Goal: Navigation & Orientation: Find specific page/section

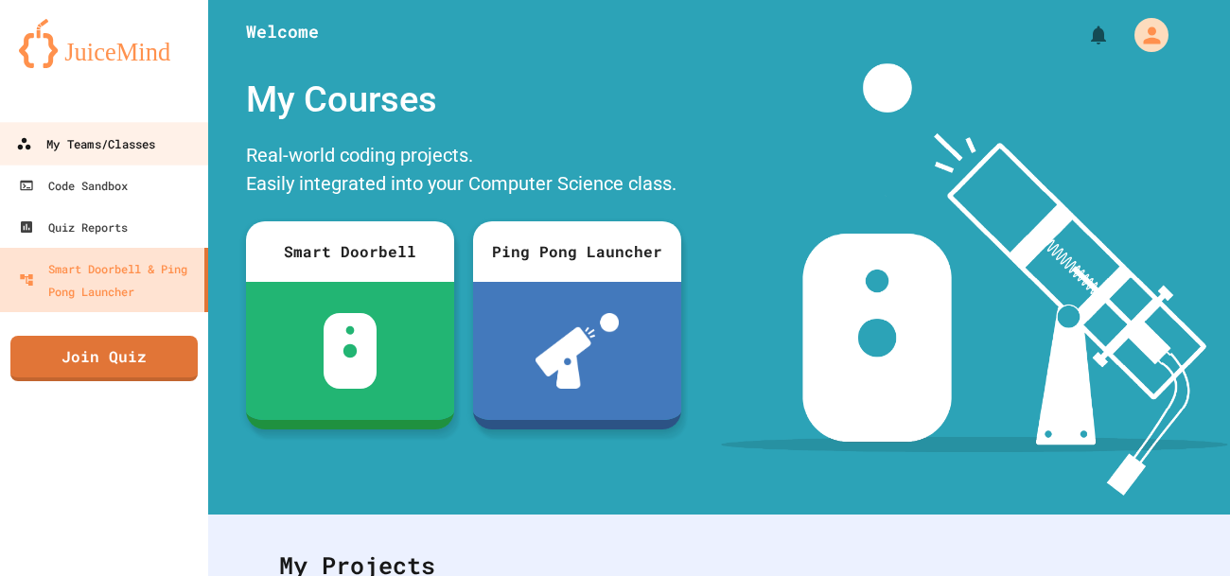
click at [90, 139] on div "My Teams/Classes" at bounding box center [85, 144] width 139 height 24
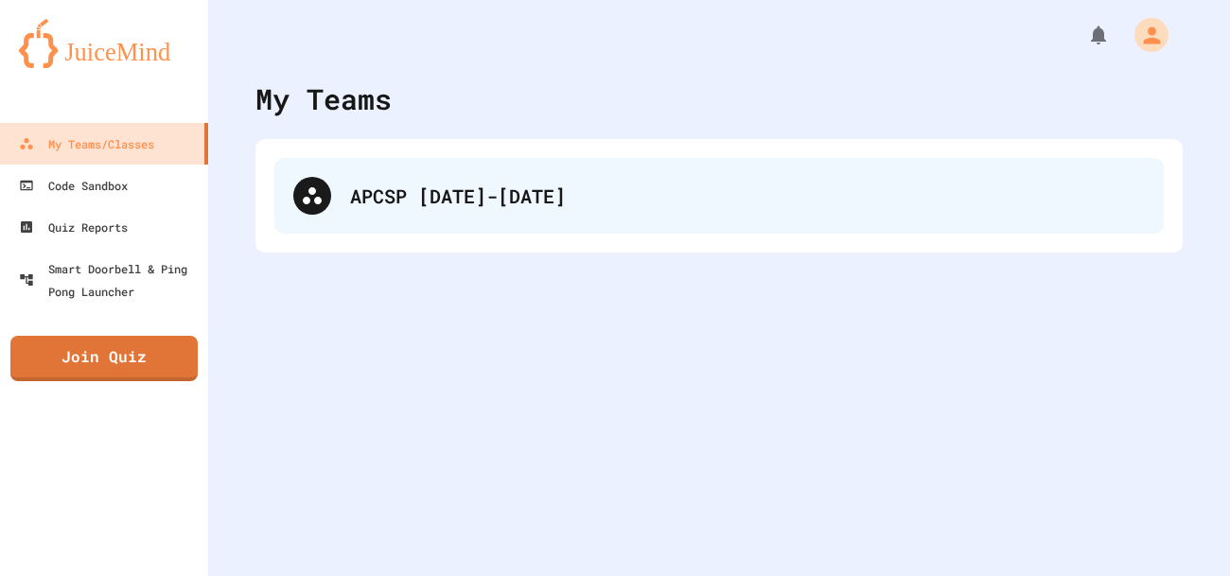
click at [498, 198] on div "APCSP [DATE]-[DATE]" at bounding box center [747, 196] width 795 height 28
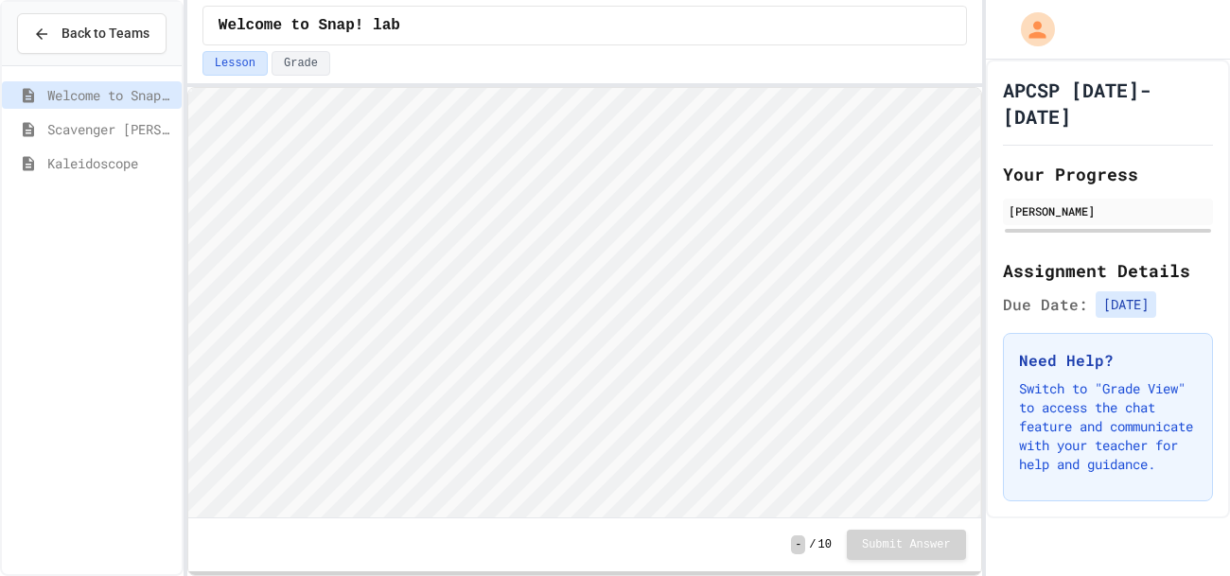
scroll to position [1, 0]
click at [71, 132] on span "Scavenger [PERSON_NAME]" at bounding box center [110, 129] width 127 height 20
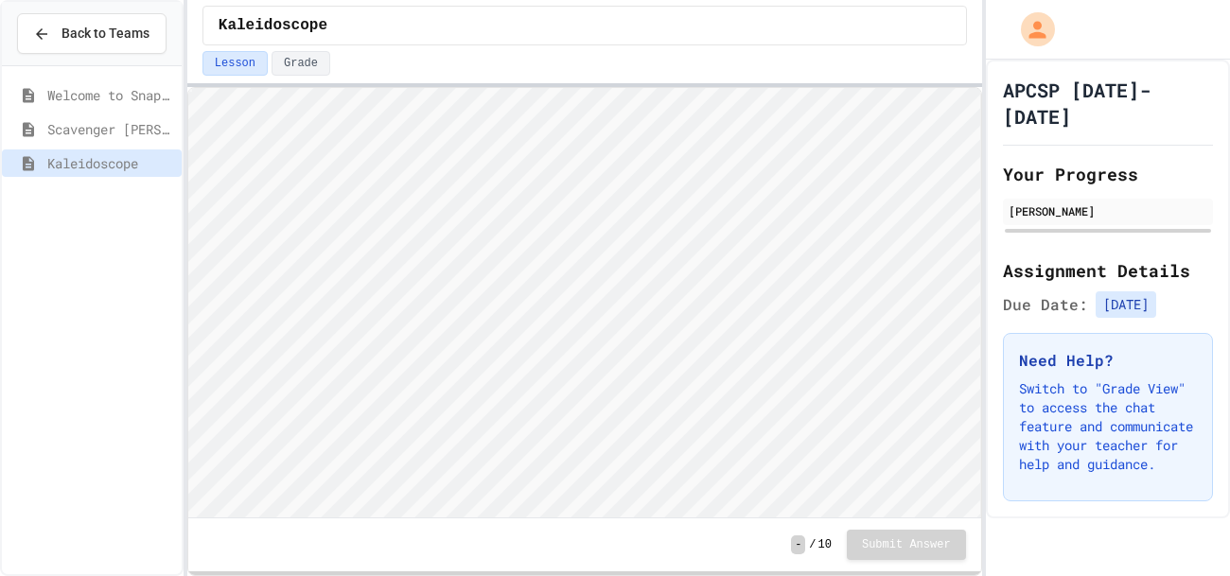
scroll to position [1, 0]
